Goal: Task Accomplishment & Management: Complete application form

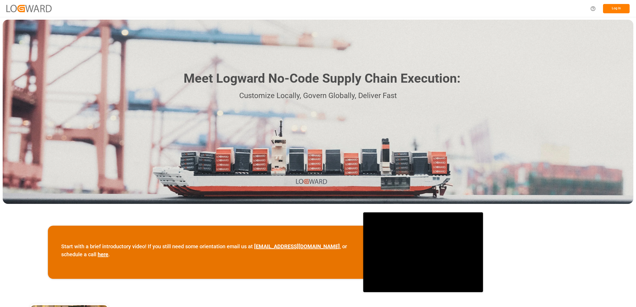
click at [612, 7] on button "Log In" at bounding box center [616, 8] width 27 height 9
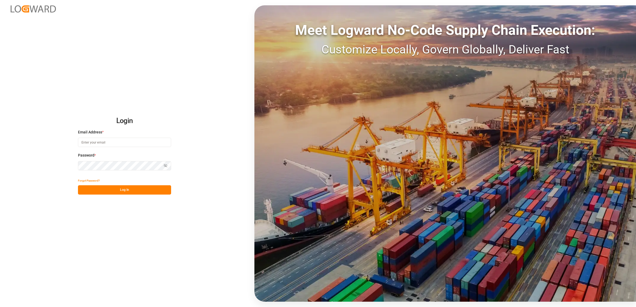
click at [113, 142] on input at bounding box center [124, 142] width 93 height 9
type input "[PERSON_NAME][EMAIL_ADDRESS][DOMAIN_NAME]"
click at [119, 188] on button "Log In" at bounding box center [124, 190] width 93 height 9
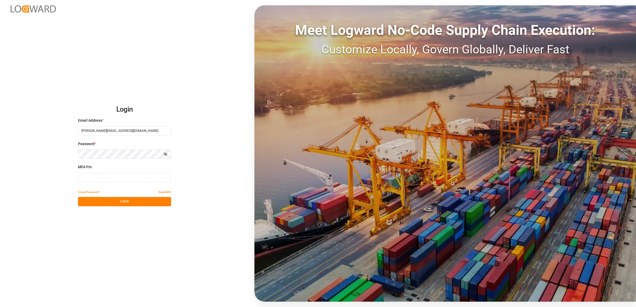
click at [99, 179] on input at bounding box center [124, 177] width 93 height 9
type input "464217"
click at [115, 203] on button "Log In" at bounding box center [124, 201] width 93 height 9
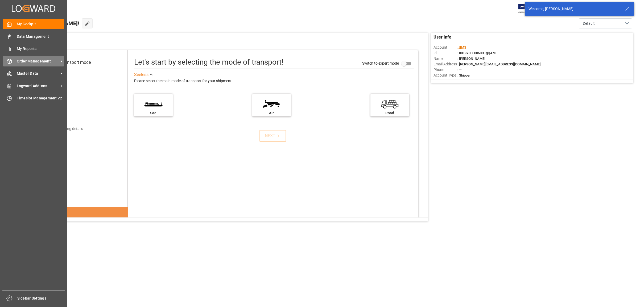
click at [29, 61] on span "Order Management" at bounding box center [38, 62] width 42 height 6
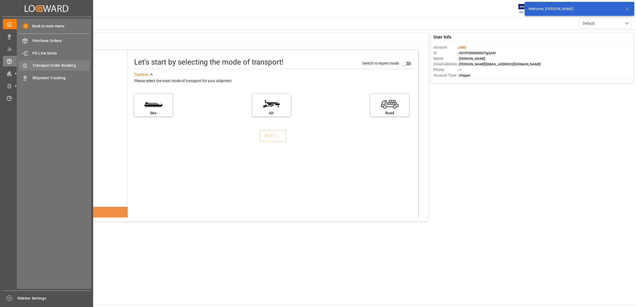
click at [64, 66] on span "Transport Order Booking" at bounding box center [60, 66] width 57 height 6
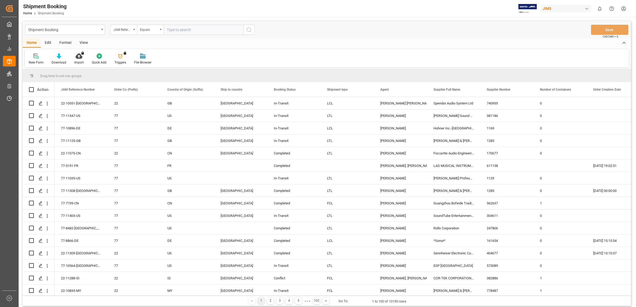
click at [33, 56] on div at bounding box center [36, 56] width 15 height 6
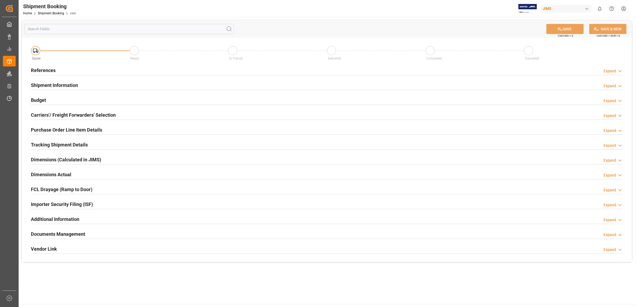
click at [43, 68] on h2 "References" at bounding box center [43, 70] width 25 height 7
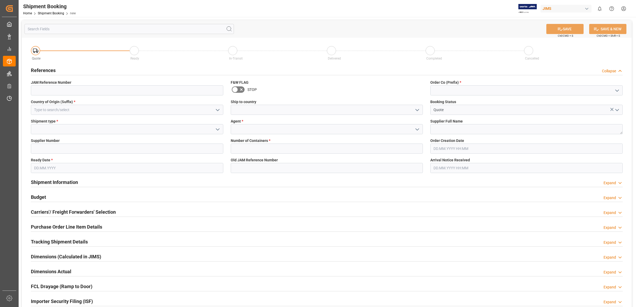
click at [615, 91] on icon "open menu" at bounding box center [617, 91] width 6 height 6
click at [463, 114] on div "77" at bounding box center [527, 114] width 192 height 12
type input "77"
click at [418, 110] on polyline "open menu" at bounding box center [417, 110] width 3 height 2
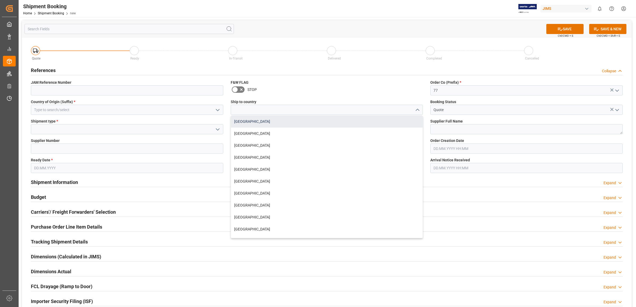
click at [268, 121] on div "[GEOGRAPHIC_DATA]" at bounding box center [327, 122] width 192 height 12
type input "[GEOGRAPHIC_DATA]"
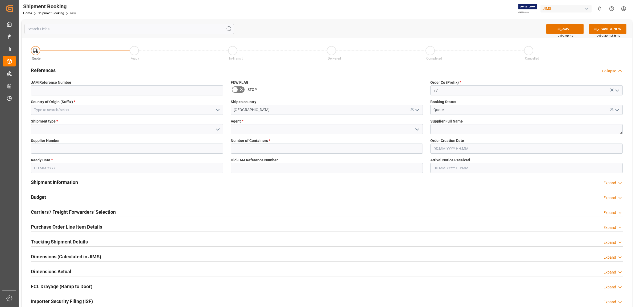
click at [417, 129] on icon "open menu" at bounding box center [417, 129] width 6 height 6
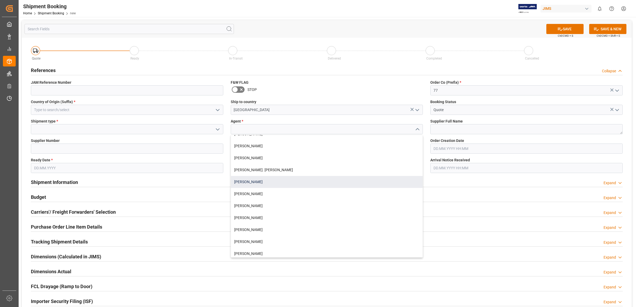
scroll to position [166, 0]
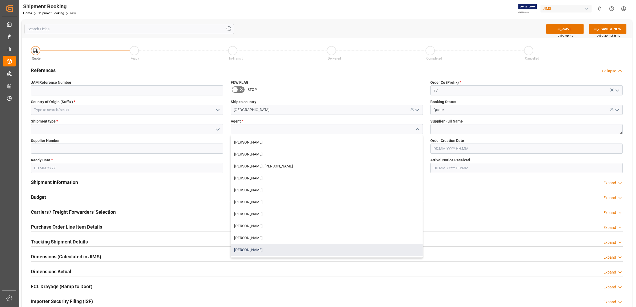
click at [263, 250] on div "[PERSON_NAME]" at bounding box center [327, 250] width 192 height 12
type input "[PERSON_NAME]"
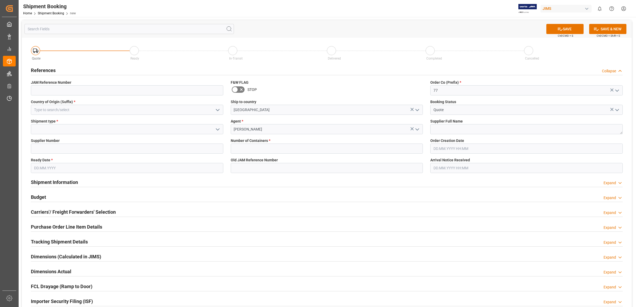
click at [219, 107] on icon "open menu" at bounding box center [218, 110] width 6 height 6
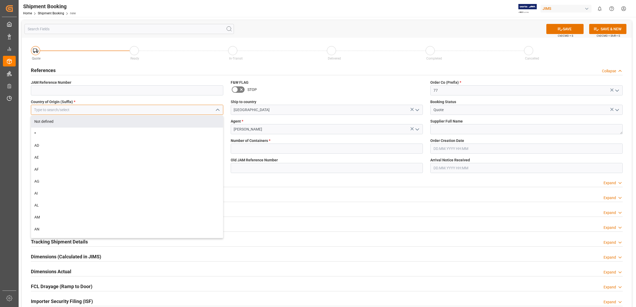
click at [90, 108] on input at bounding box center [127, 110] width 192 height 10
type input "u"
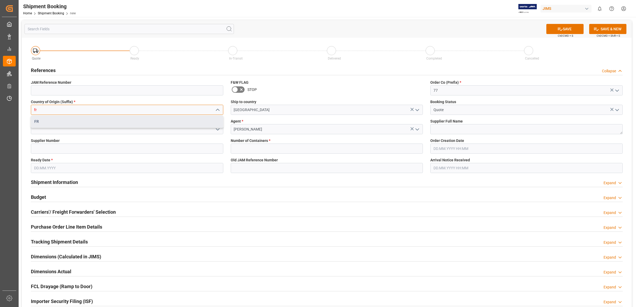
click at [51, 123] on div "FR" at bounding box center [127, 122] width 192 height 12
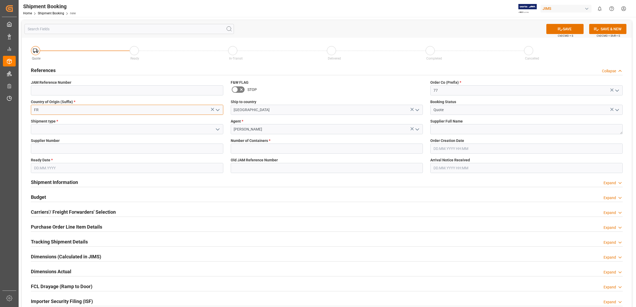
type input "FR"
click at [83, 131] on input at bounding box center [127, 129] width 192 height 10
click at [214, 130] on button "open menu" at bounding box center [217, 129] width 8 height 8
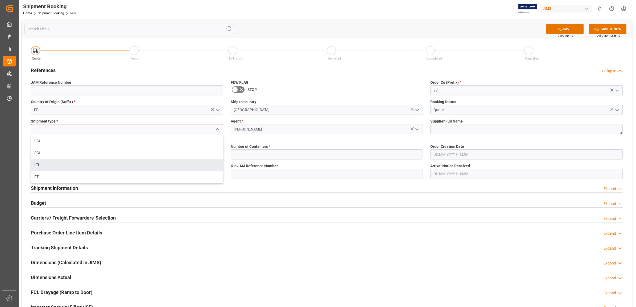
click at [53, 164] on div "LTL" at bounding box center [127, 165] width 192 height 12
type input "LTL"
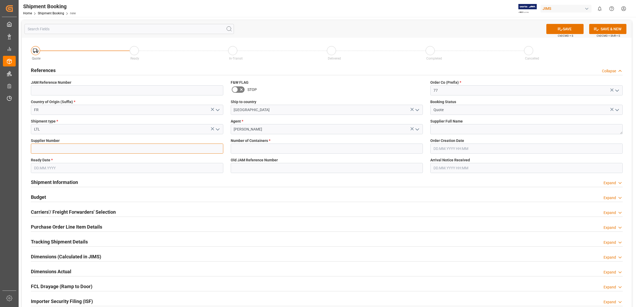
click at [54, 146] on input at bounding box center [127, 149] width 192 height 10
type input "570522"
click at [186, 168] on input "text" at bounding box center [127, 168] width 192 height 10
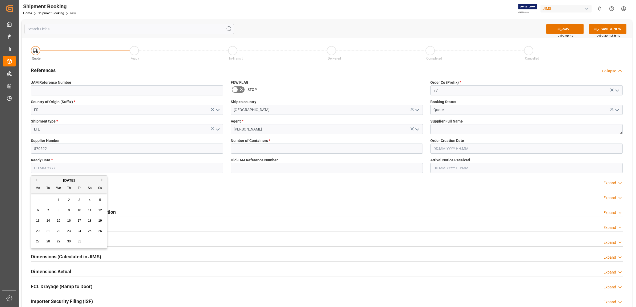
type input "[DATE]"
type input "0"
click at [47, 211] on div "7" at bounding box center [48, 211] width 7 height 6
type input "[DATE]"
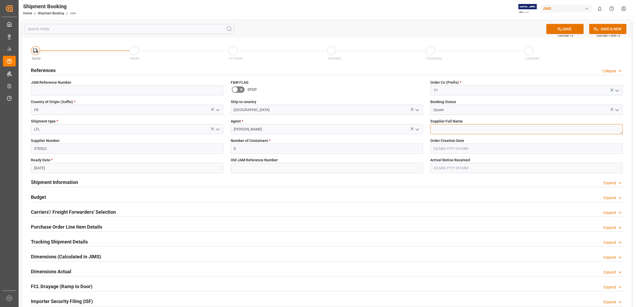
click at [447, 129] on textarea at bounding box center [526, 129] width 192 height 10
type textarea "S"
type textarea "[PERSON_NAME][GEOGRAPHIC_DATA]"
click at [349, 150] on input "0" at bounding box center [327, 149] width 192 height 10
type input "0"
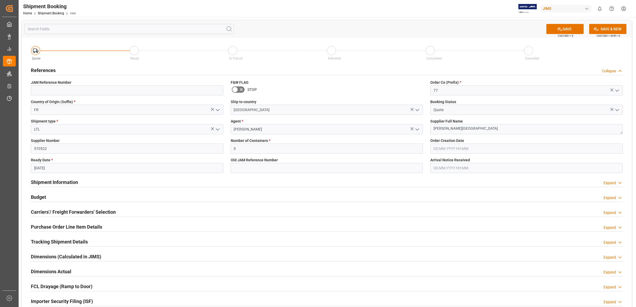
click at [362, 180] on div "Shipment Information Expand" at bounding box center [327, 182] width 592 height 10
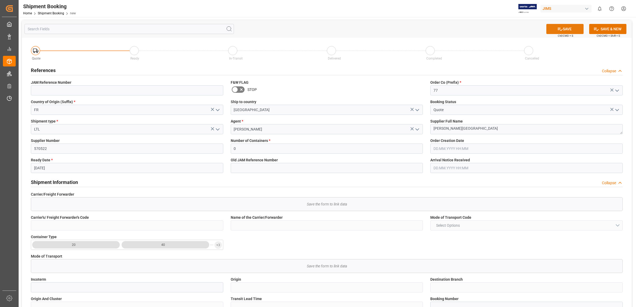
click at [564, 30] on button "SAVE" at bounding box center [564, 29] width 37 height 10
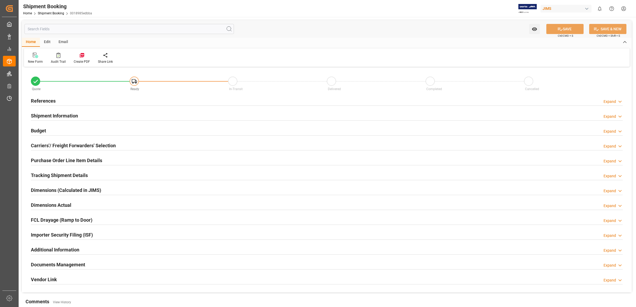
type input "0"
type input "[DATE]"
click at [51, 99] on h2 "References" at bounding box center [43, 100] width 25 height 7
